Goal: Find contact information: Find contact information

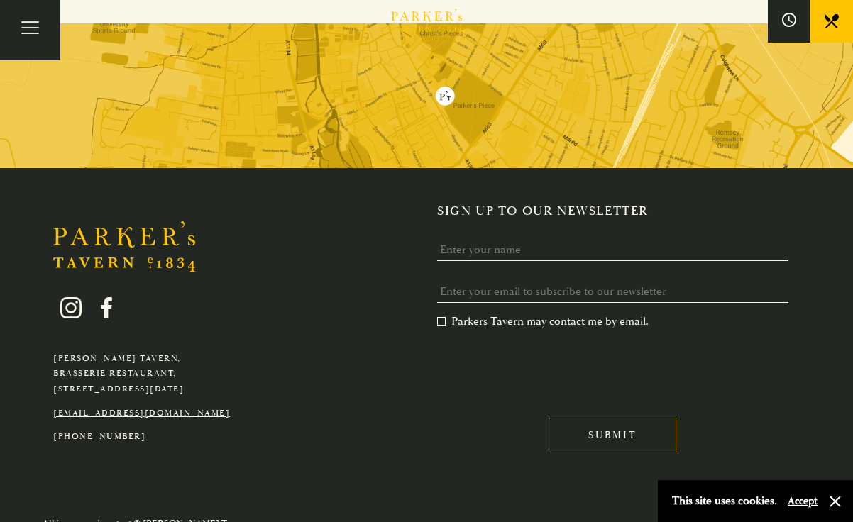
click at [147, 408] on link "[EMAIL_ADDRESS][DOMAIN_NAME]" at bounding box center [141, 413] width 177 height 11
click at [189, 408] on link "[EMAIL_ADDRESS][DOMAIN_NAME]" at bounding box center [141, 413] width 177 height 11
drag, startPoint x: 209, startPoint y: 397, endPoint x: 131, endPoint y: 399, distance: 78.1
click at [131, 406] on p "[EMAIL_ADDRESS][DOMAIN_NAME]" at bounding box center [141, 414] width 177 height 16
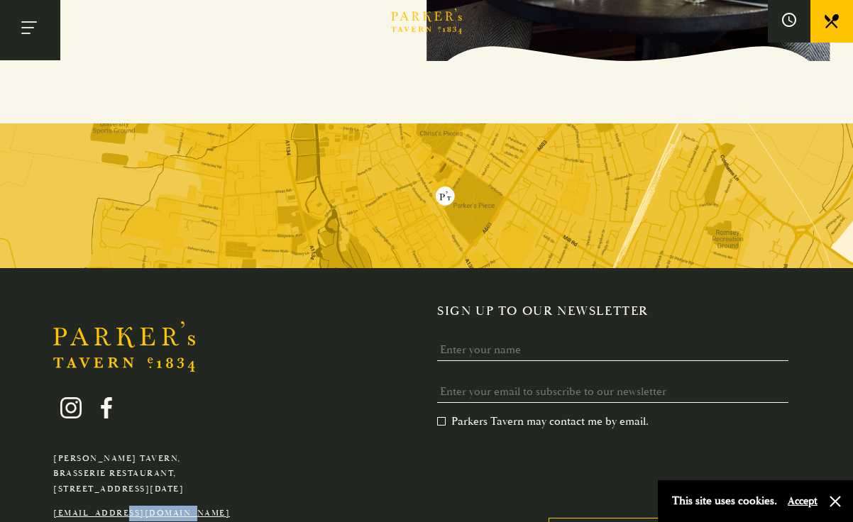
scroll to position [2694, 0]
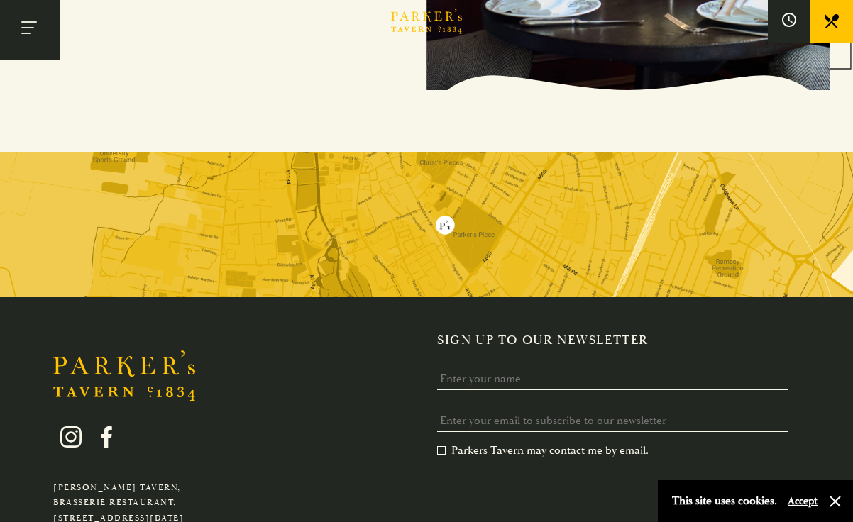
click at [42, 24] on button "Toggle navigation" at bounding box center [30, 30] width 60 height 60
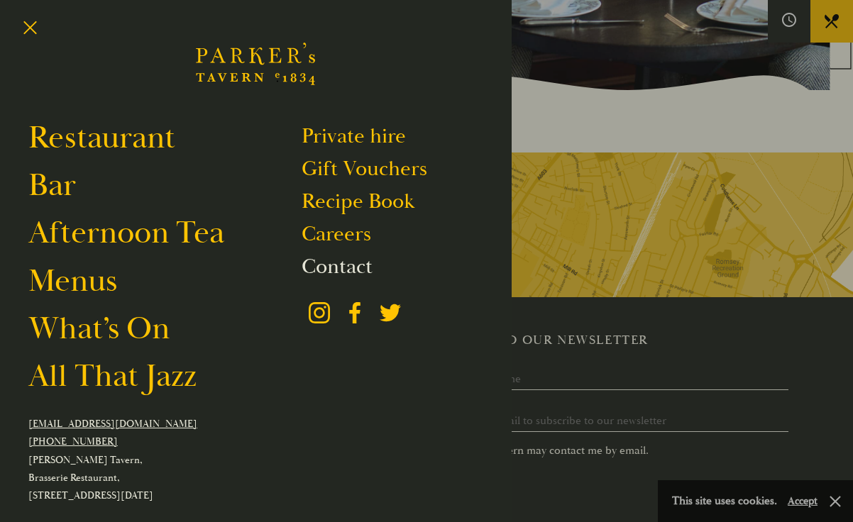
click at [363, 267] on link "Contact" at bounding box center [337, 266] width 71 height 27
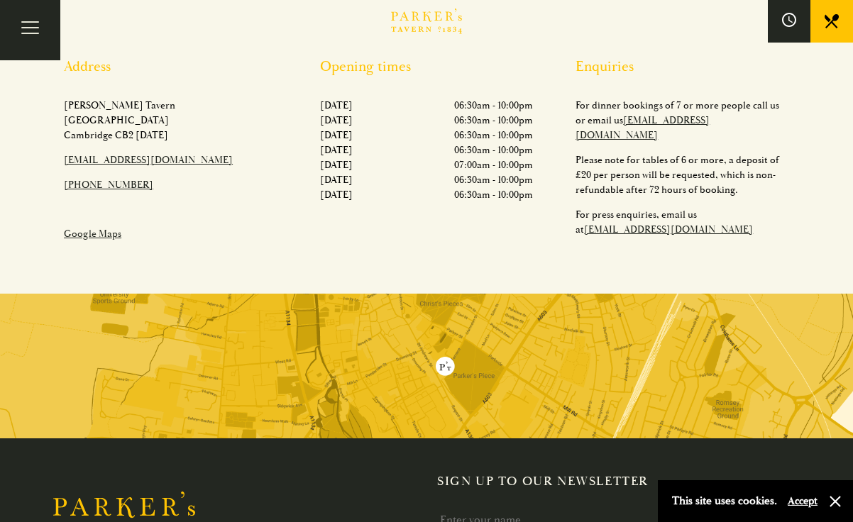
scroll to position [523, 0]
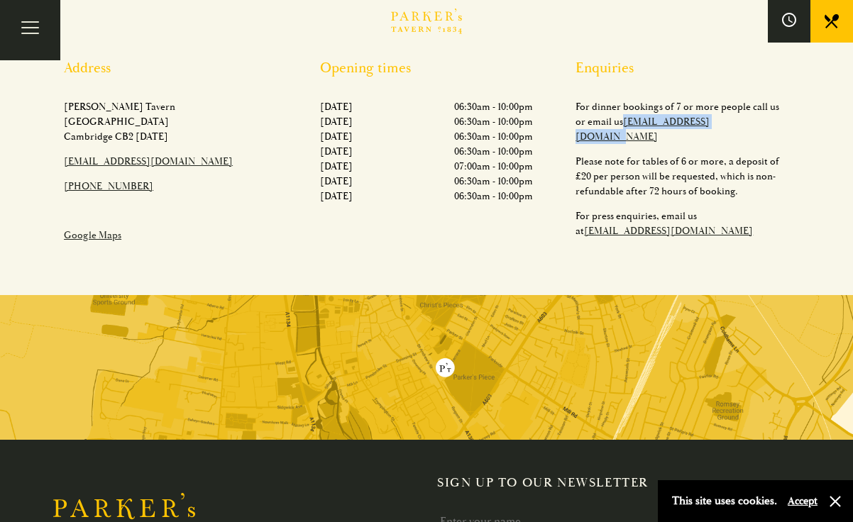
drag, startPoint x: 727, startPoint y: 121, endPoint x: 614, endPoint y: 126, distance: 112.9
click at [614, 126] on p "For dinner bookings of 7 or more people call us or email us hello@parkerstavern…" at bounding box center [682, 121] width 214 height 45
copy link "[EMAIL_ADDRESS][DOMAIN_NAME]"
